Goal: Transaction & Acquisition: Purchase product/service

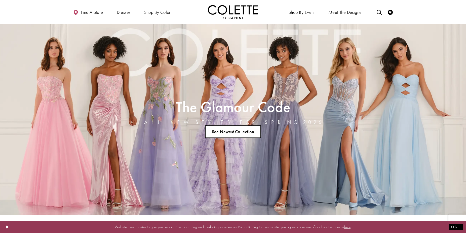
drag, startPoint x: 125, startPoint y: 45, endPoint x: 127, endPoint y: 42, distance: 3.6
click at [126, 44] on div "The Glamour Code ALL NEW STYLES FOR SPRING 2026 See Newest Collection" at bounding box center [233, 120] width 268 height 192
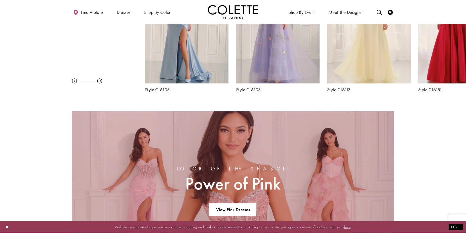
scroll to position [349, 0]
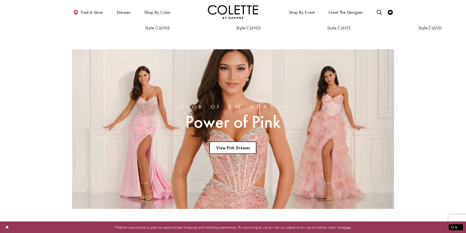
click at [227, 149] on link "View Pink Dresses" at bounding box center [233, 148] width 47 height 13
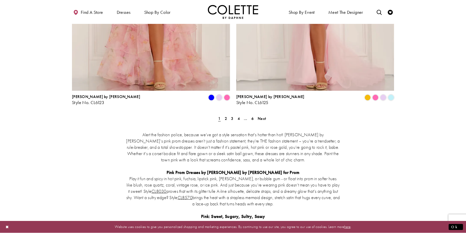
scroll to position [952, 0]
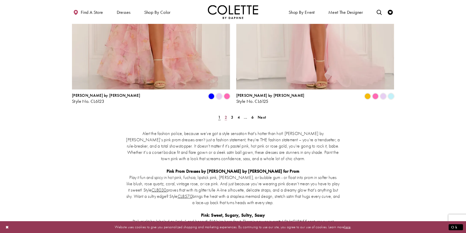
click at [225, 115] on span "2" at bounding box center [226, 117] width 2 height 5
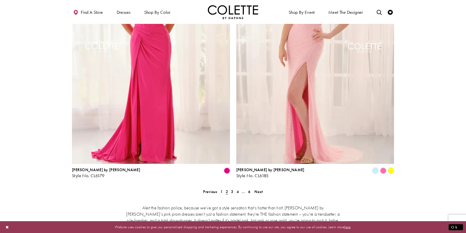
scroll to position [920, 0]
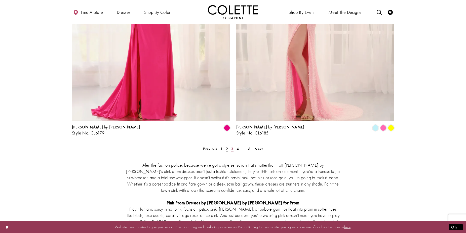
click at [232, 147] on span "3" at bounding box center [232, 149] width 2 height 5
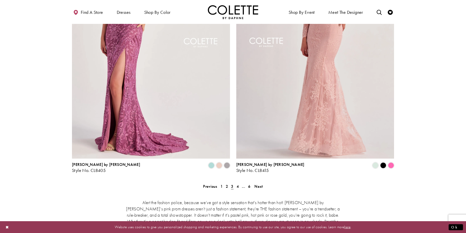
scroll to position [916, 0]
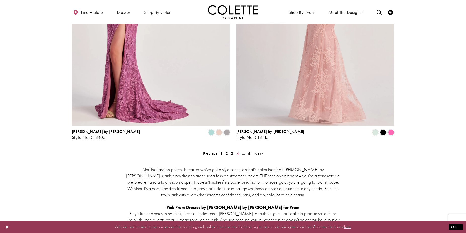
click at [237, 151] on span "4" at bounding box center [238, 153] width 2 height 5
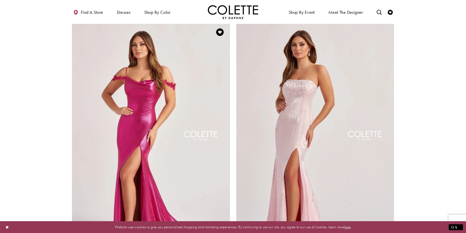
scroll to position [916, 0]
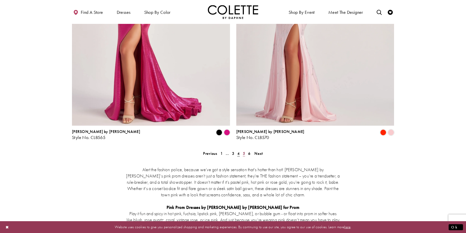
click at [245, 151] on span "5" at bounding box center [244, 153] width 2 height 5
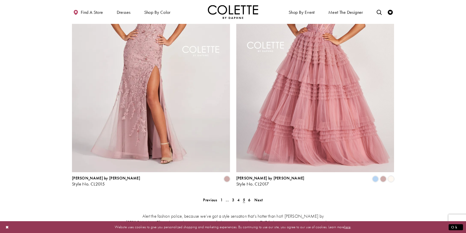
scroll to position [884, 0]
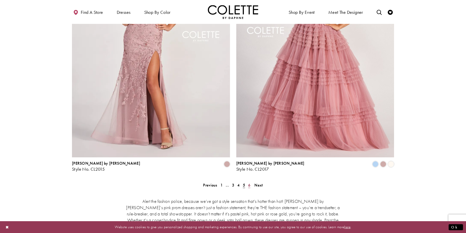
click at [250, 183] on span "6" at bounding box center [249, 185] width 2 height 5
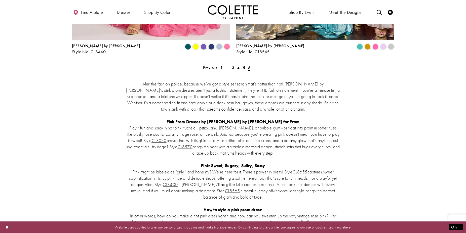
scroll to position [503, 0]
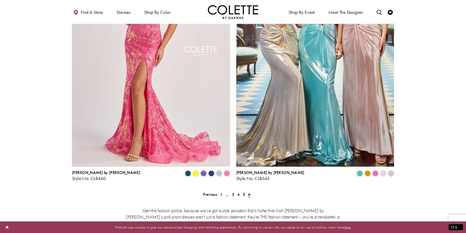
click at [254, 191] on li "Next" at bounding box center [258, 194] width 11 height 7
drag, startPoint x: 221, startPoint y: 165, endPoint x: 227, endPoint y: 163, distance: 5.9
click at [222, 192] on span "1" at bounding box center [222, 194] width 2 height 5
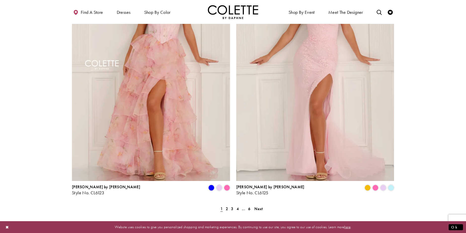
scroll to position [916, 0]
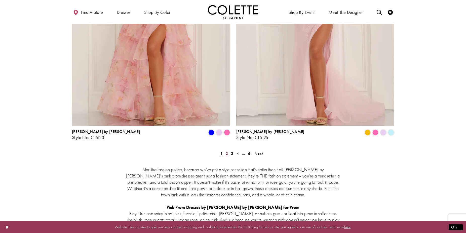
click at [227, 151] on span "2" at bounding box center [227, 153] width 2 height 5
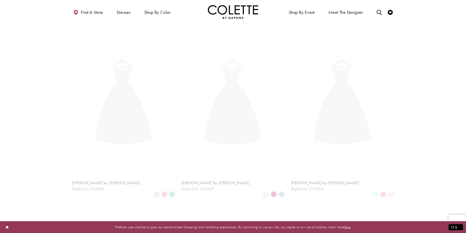
scroll to position [27, 0]
